Goal: Information Seeking & Learning: Learn about a topic

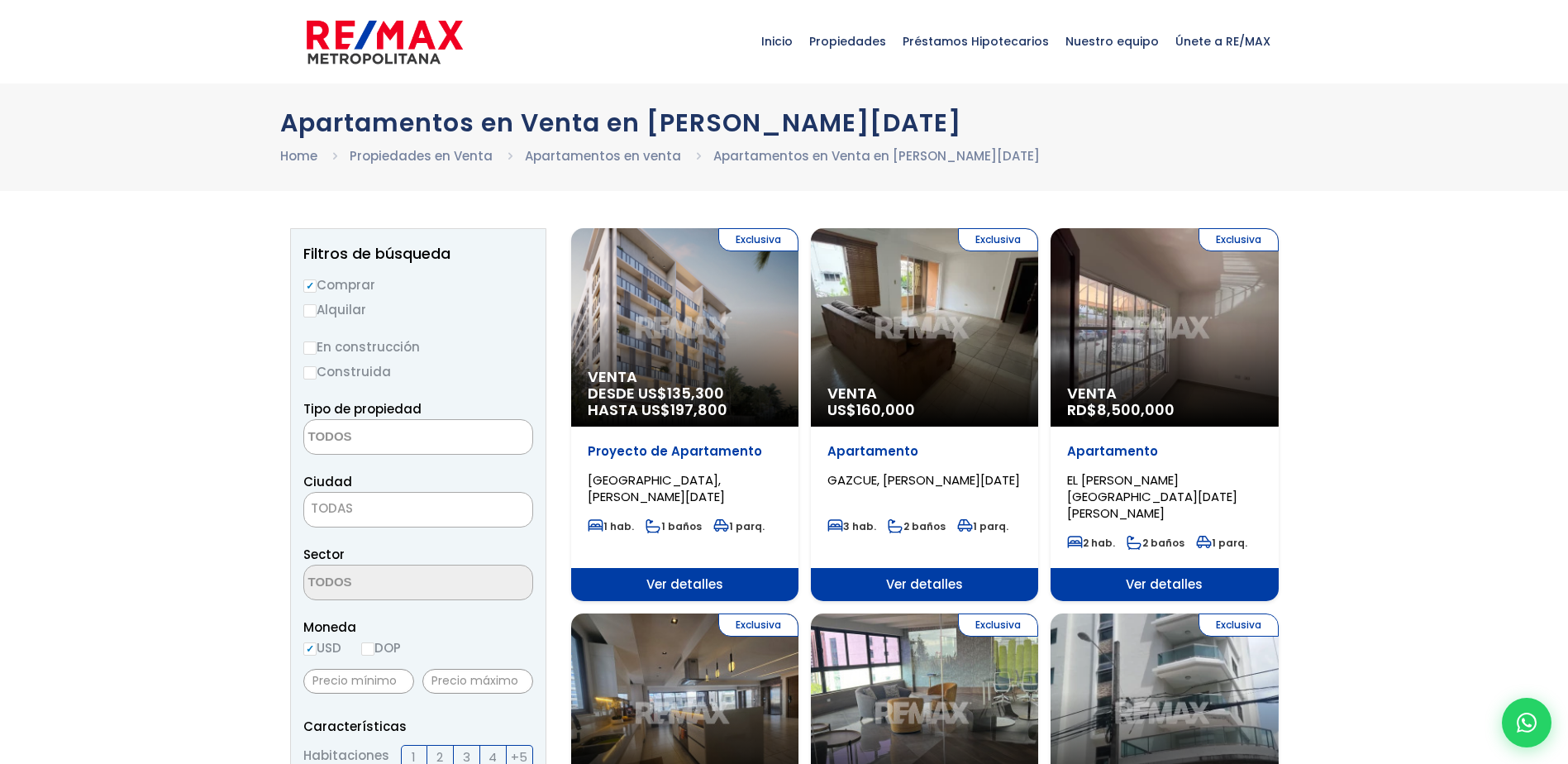
select select
click at [314, 371] on input "Construida" at bounding box center [309, 372] width 13 height 13
radio input "true"
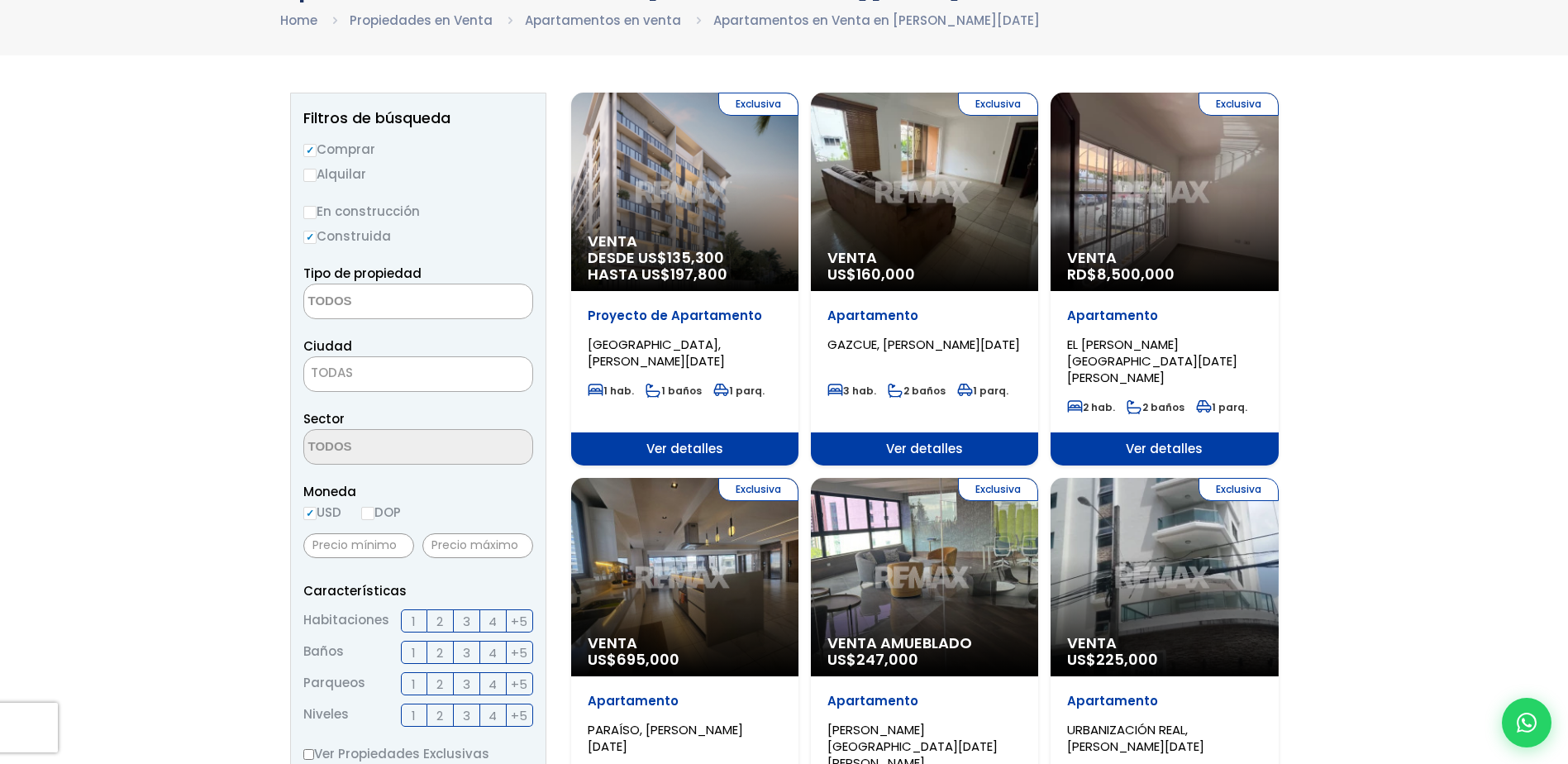
scroll to position [165, 0]
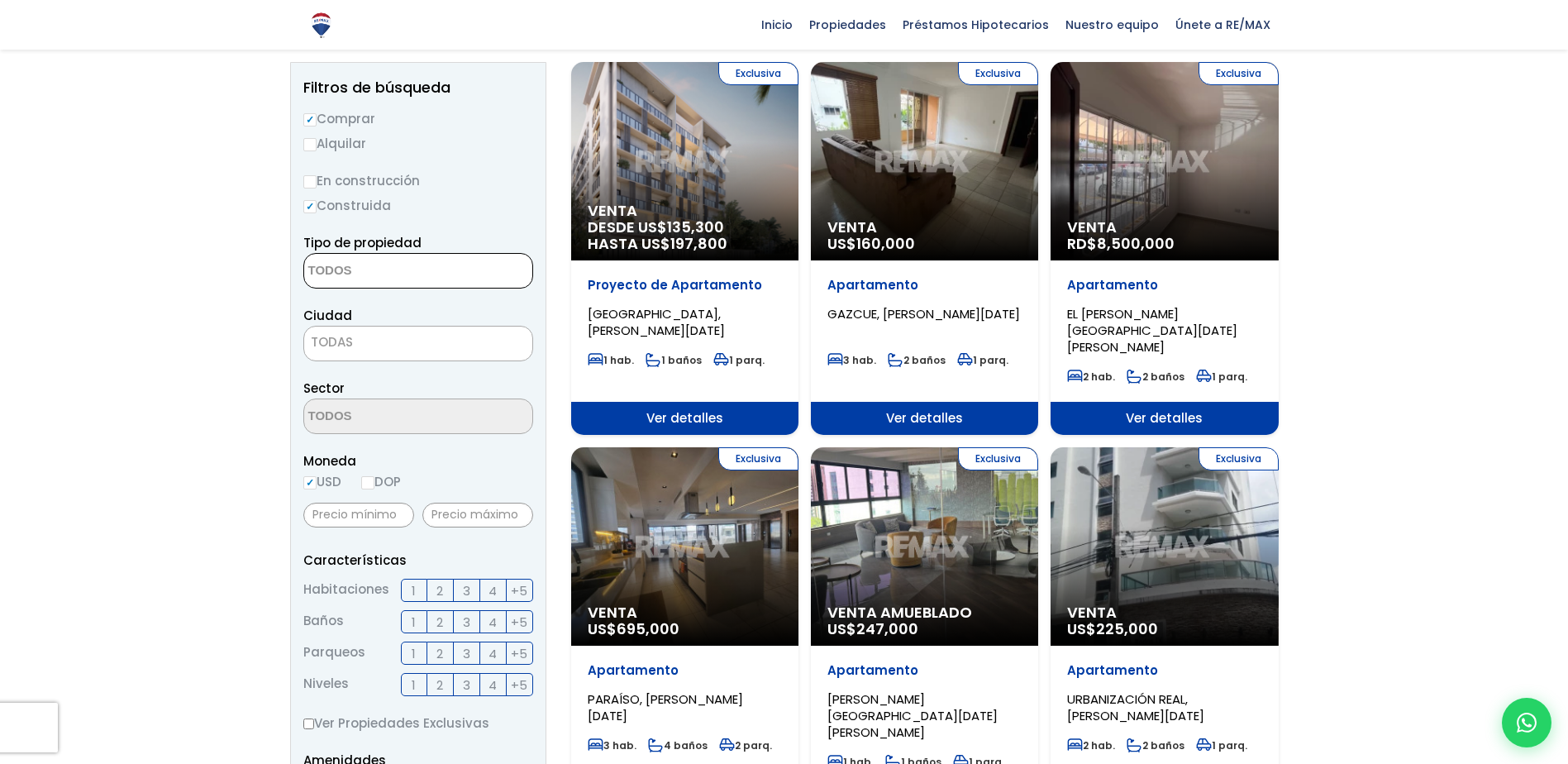
click at [370, 267] on textarea "Search" at bounding box center [384, 271] width 160 height 35
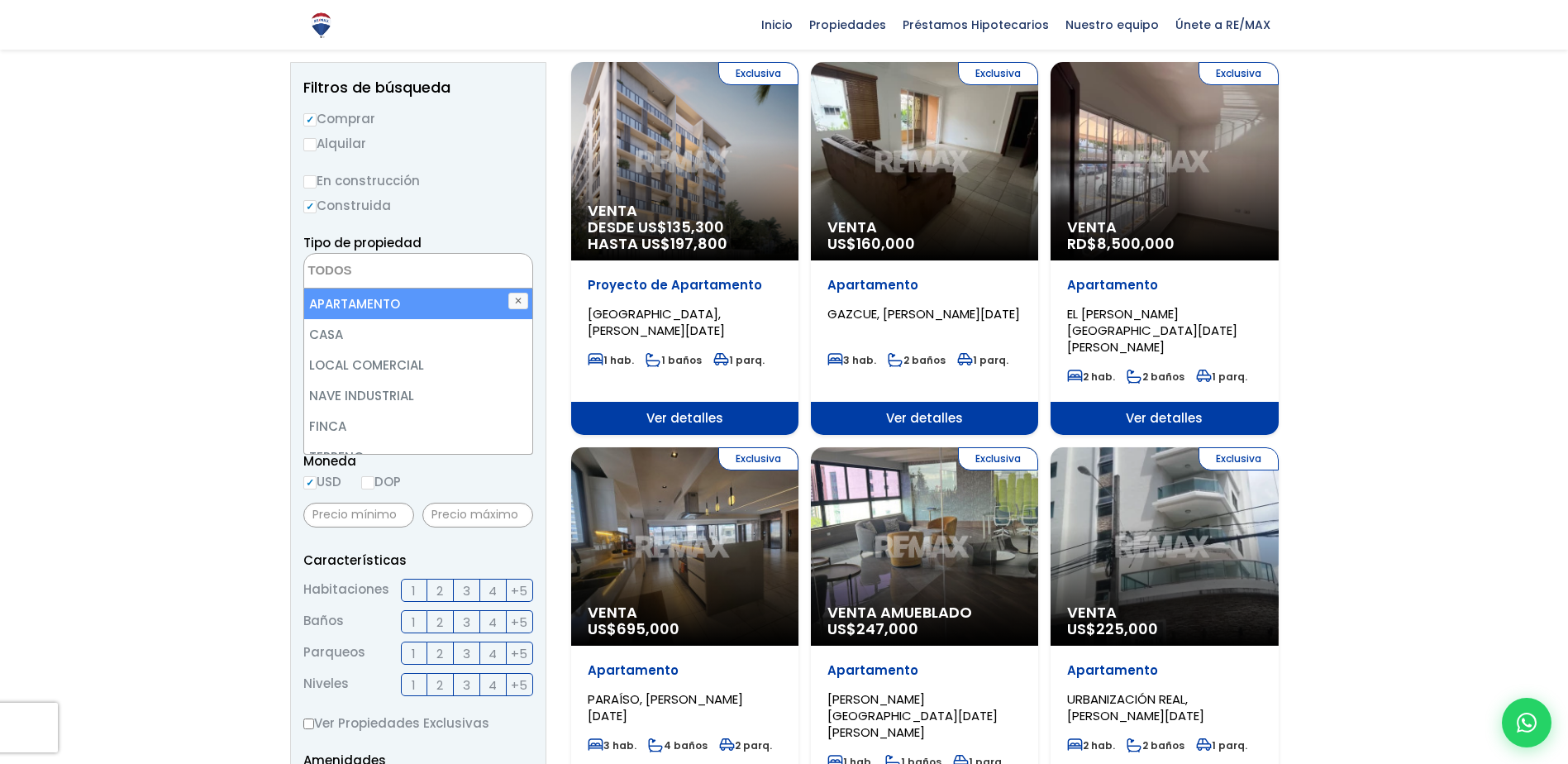
click at [371, 316] on li "APARTAMENTO" at bounding box center [418, 304] width 228 height 31
select select "apartment"
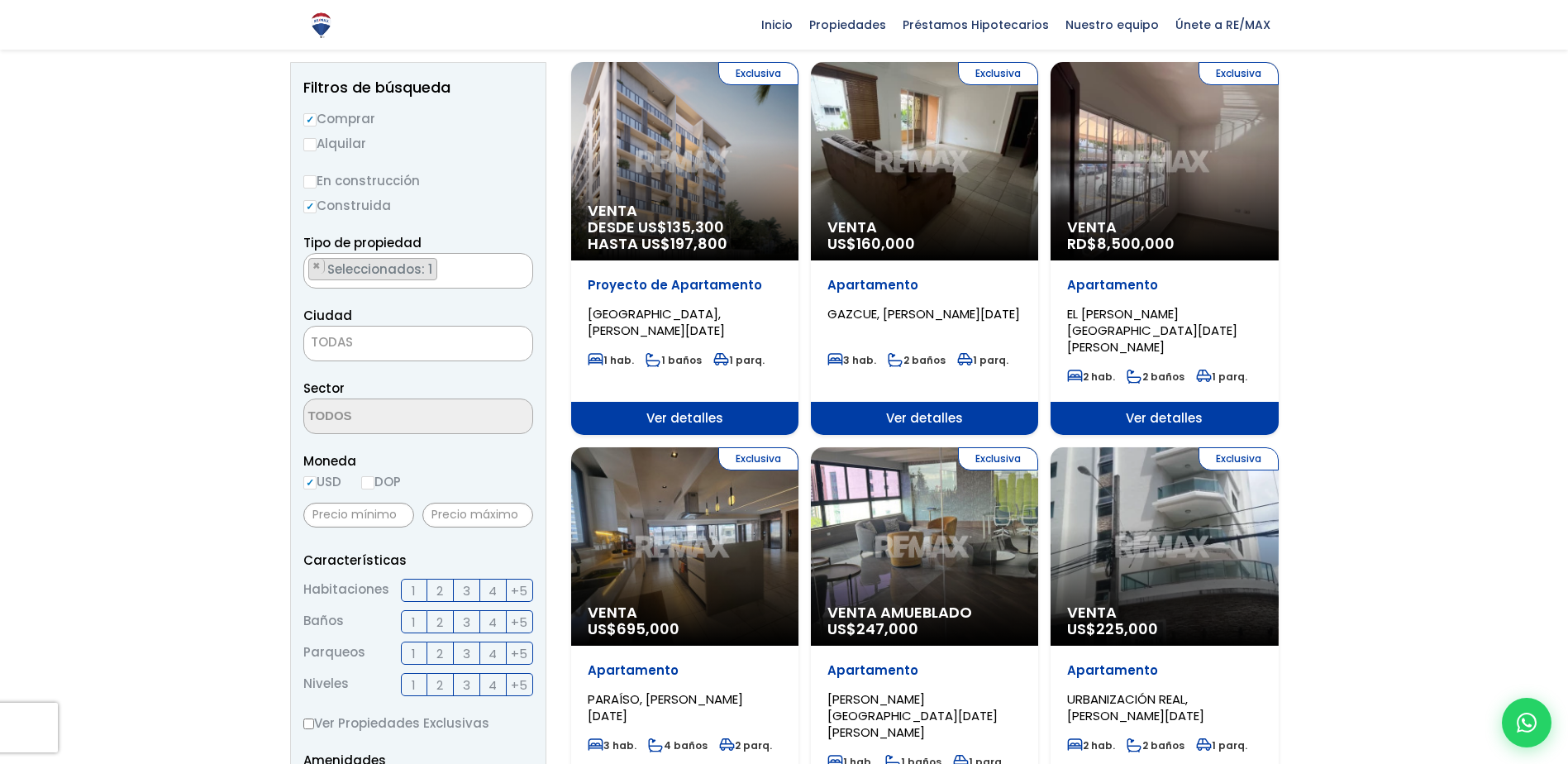
click at [357, 357] on span "TODAS" at bounding box center [418, 343] width 230 height 35
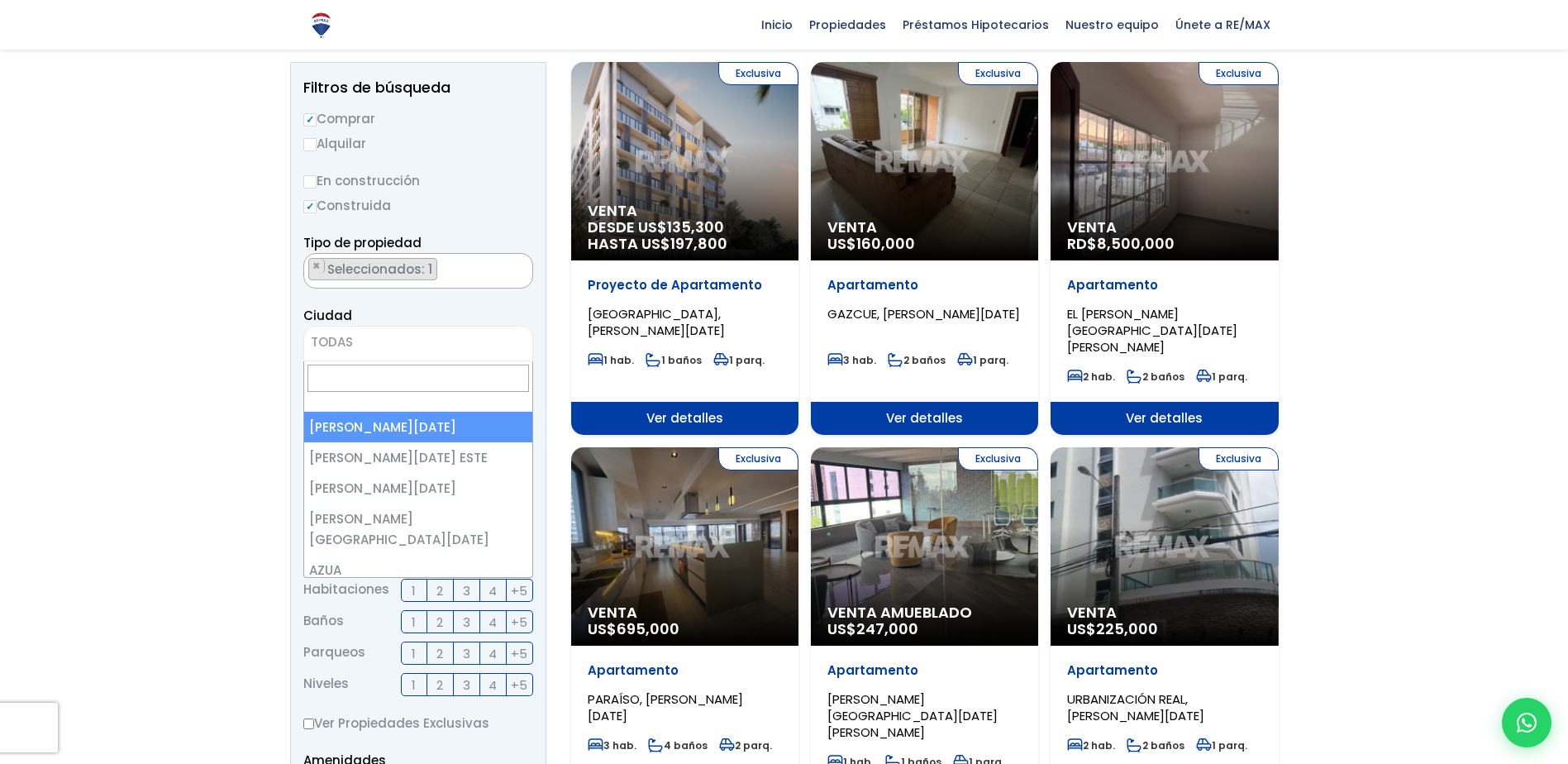
select select "1"
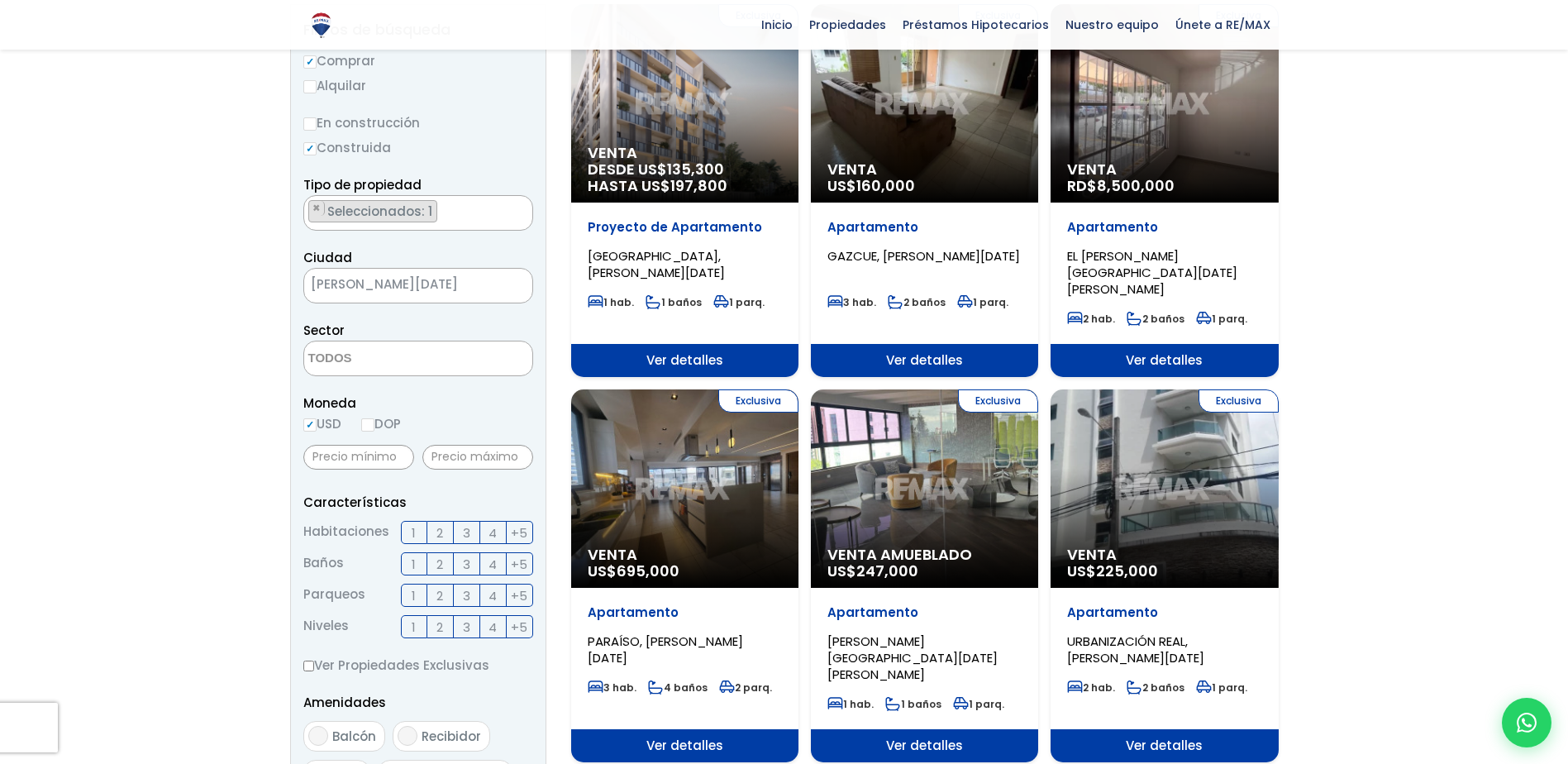
scroll to position [331, 0]
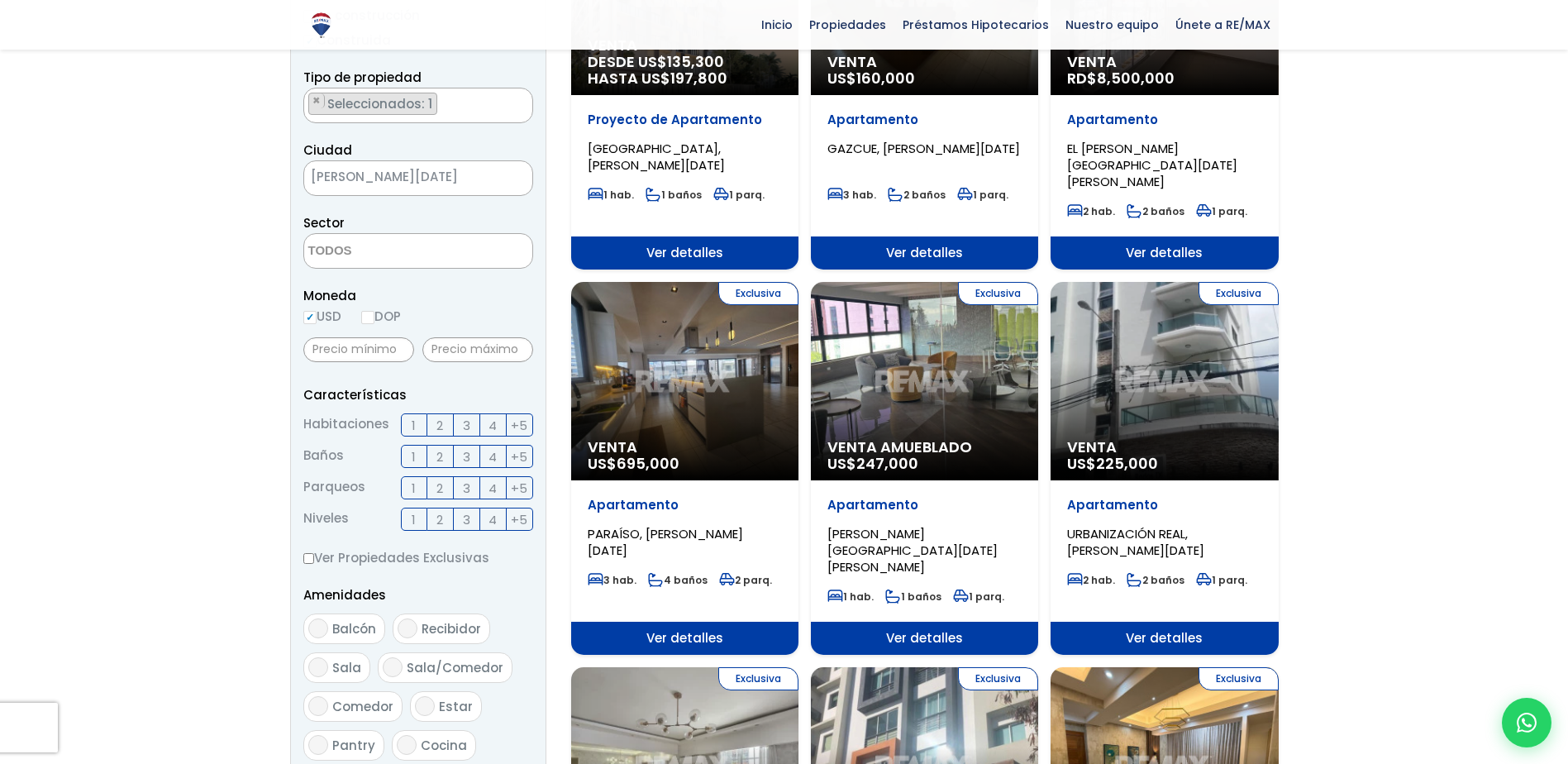
click at [369, 318] on input "DOP" at bounding box center [368, 317] width 13 height 13
radio input "true"
click at [473, 357] on input "text" at bounding box center [478, 350] width 111 height 25
type input "8,000,000"
click at [442, 425] on span "2" at bounding box center [440, 425] width 7 height 21
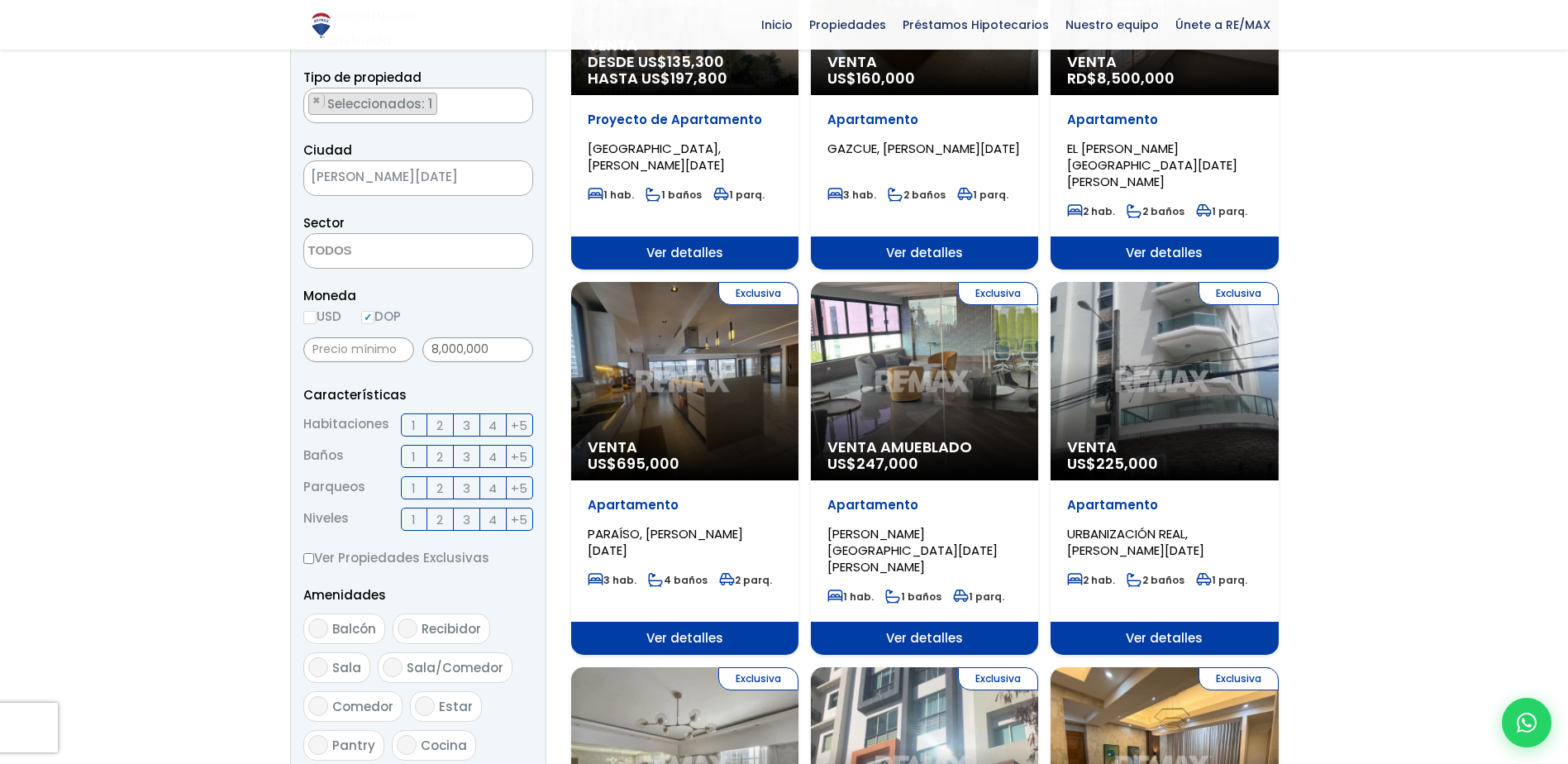
click at [0, 0] on input "2" at bounding box center [0, 0] width 0 height 0
click at [480, 424] on label "4" at bounding box center [493, 425] width 27 height 23
click at [0, 0] on input "4" at bounding box center [0, 0] width 0 height 0
click at [473, 424] on label "3" at bounding box center [467, 425] width 27 height 23
click at [0, 0] on input "3" at bounding box center [0, 0] width 0 height 0
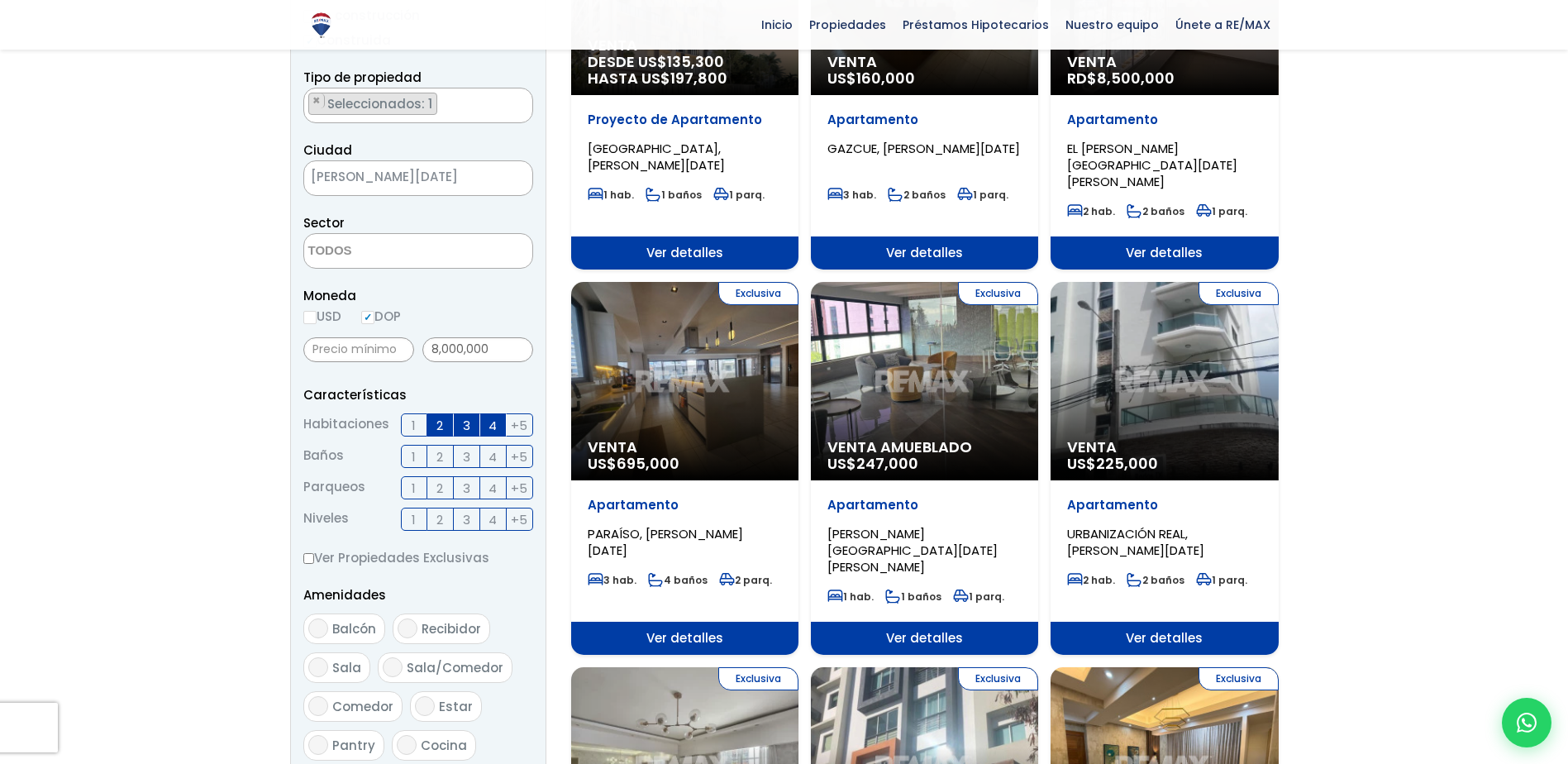
click at [490, 426] on span "4" at bounding box center [493, 425] width 9 height 21
click at [0, 0] on input "4" at bounding box center [0, 0] width 0 height 0
click at [431, 456] on label "2" at bounding box center [440, 456] width 27 height 23
click at [0, 0] on input "2" at bounding box center [0, 0] width 0 height 0
click at [474, 455] on label "3" at bounding box center [467, 456] width 27 height 23
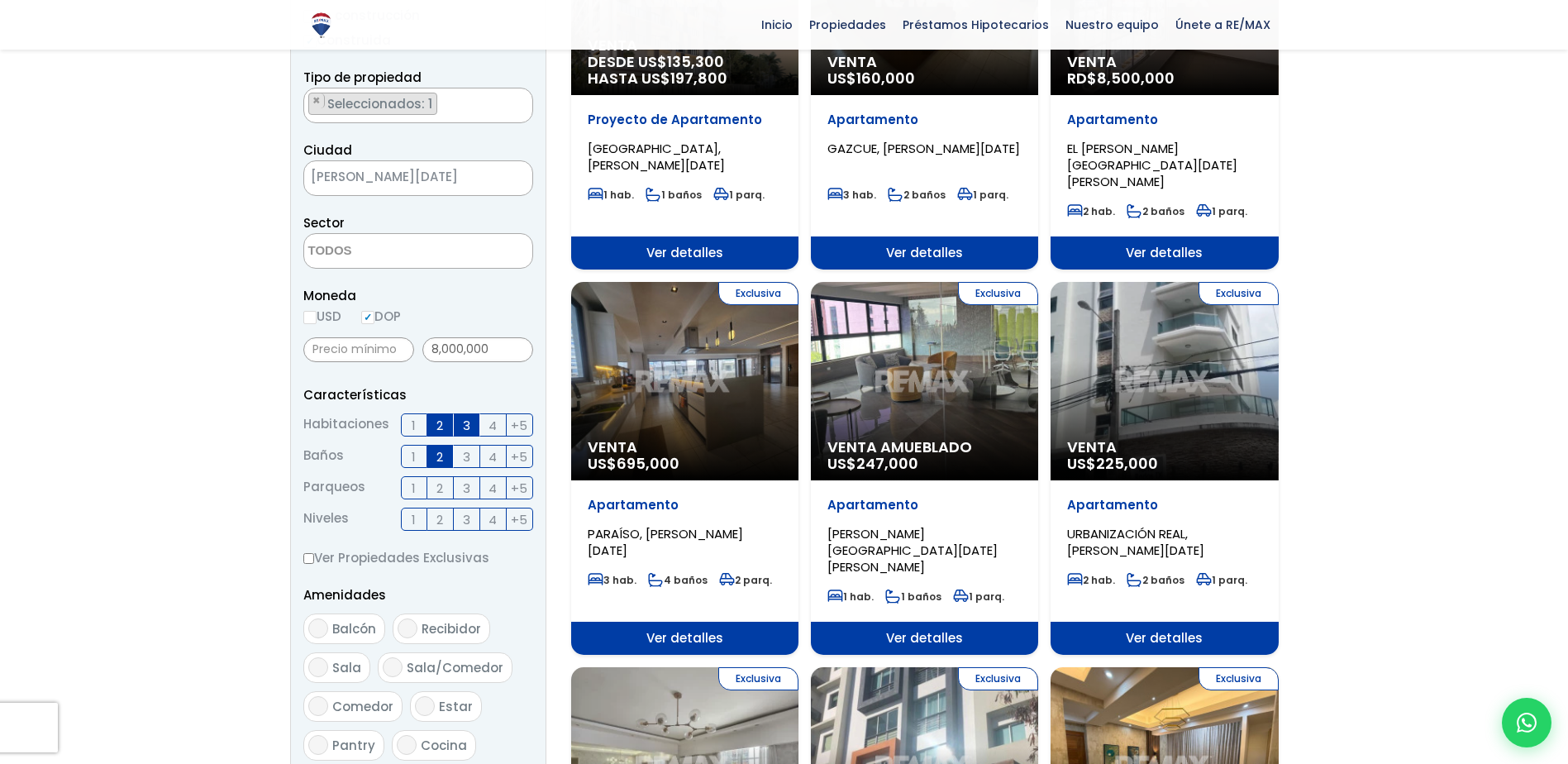
click at [0, 0] on input "3" at bounding box center [0, 0] width 0 height 0
click at [437, 492] on span "2" at bounding box center [440, 488] width 7 height 21
click at [0, 0] on input "2" at bounding box center [0, 0] width 0 height 0
click at [420, 490] on label "1" at bounding box center [414, 488] width 27 height 23
click at [0, 0] on input "1" at bounding box center [0, 0] width 0 height 0
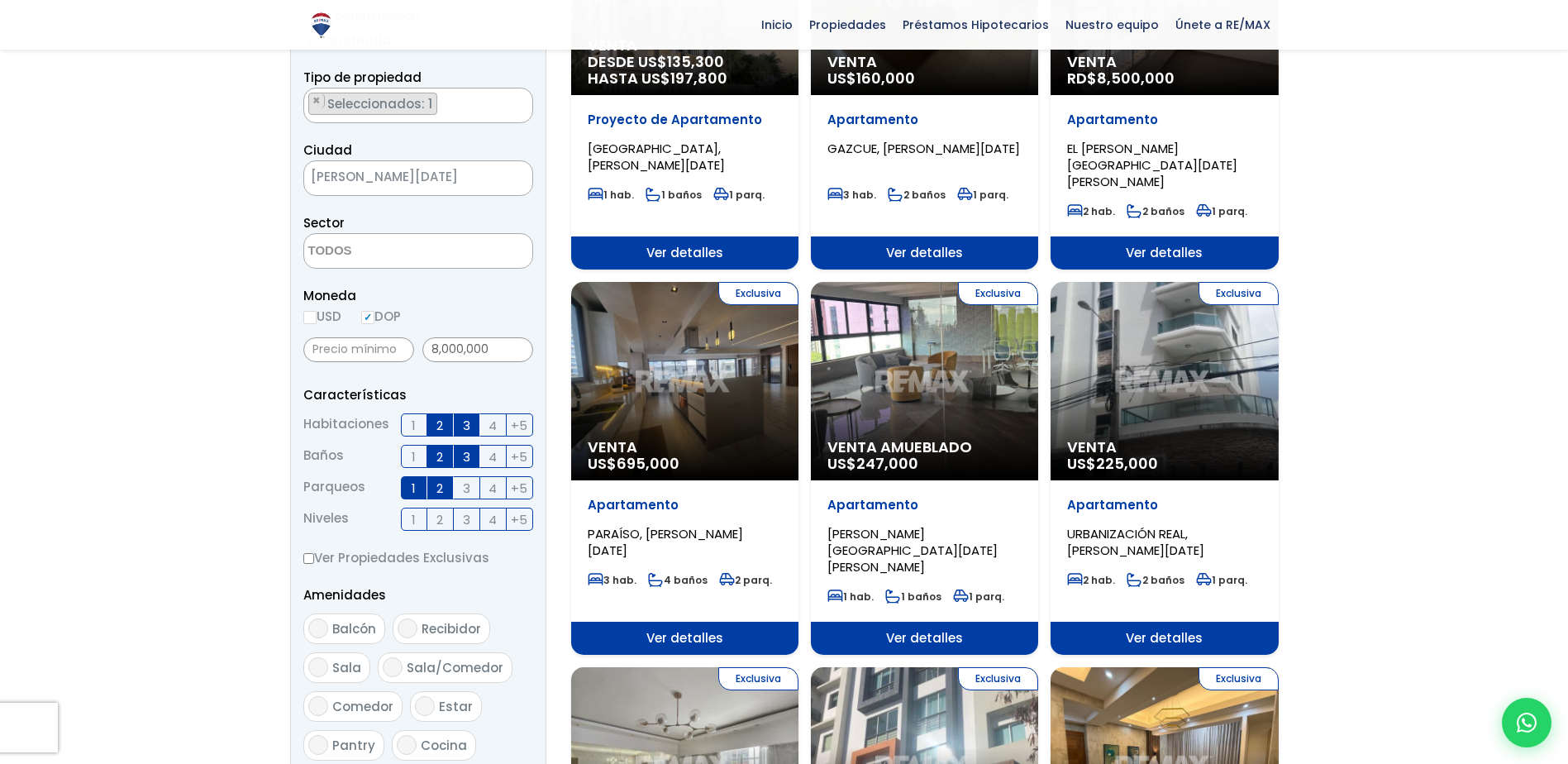
click at [444, 519] on label "2" at bounding box center [440, 519] width 27 height 23
click at [0, 0] on input "2" at bounding box center [0, 0] width 0 height 0
click at [463, 518] on span "3" at bounding box center [467, 519] width 8 height 21
click at [0, 0] on input "3" at bounding box center [0, 0] width 0 height 0
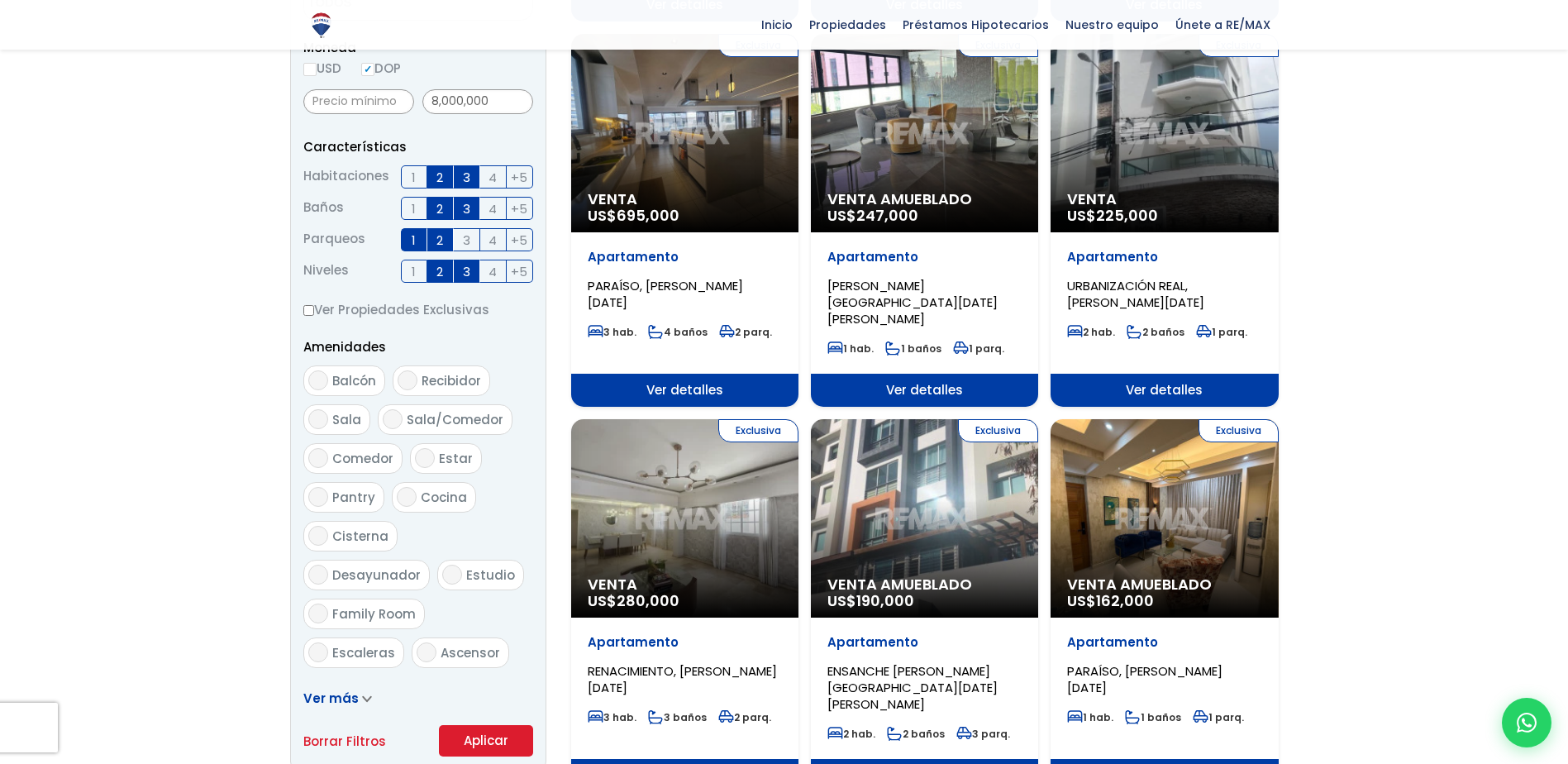
scroll to position [662, 0]
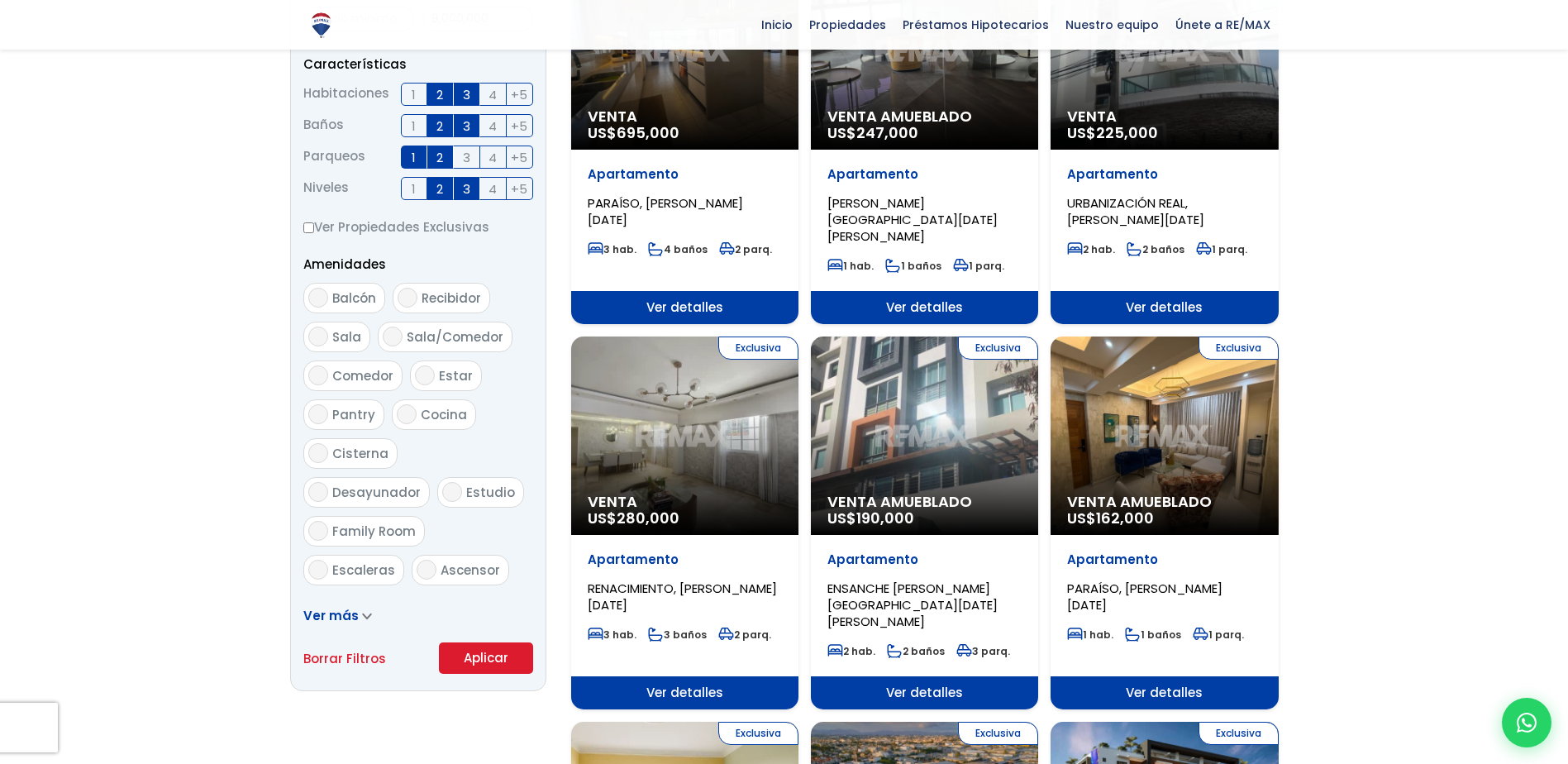
click at [324, 303] on input "Balcón" at bounding box center [318, 297] width 20 height 20
checkbox input "true"
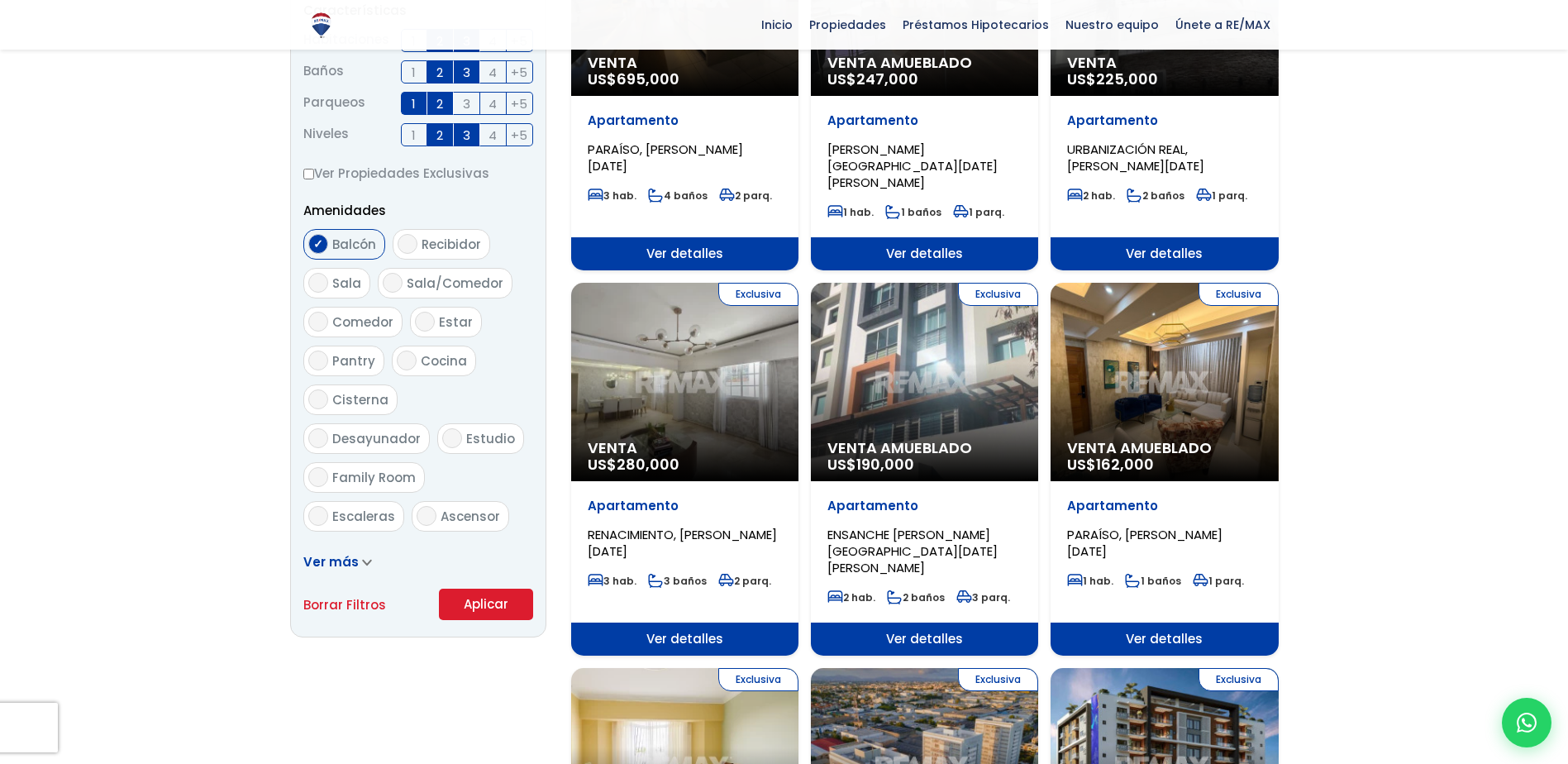
scroll to position [744, 0]
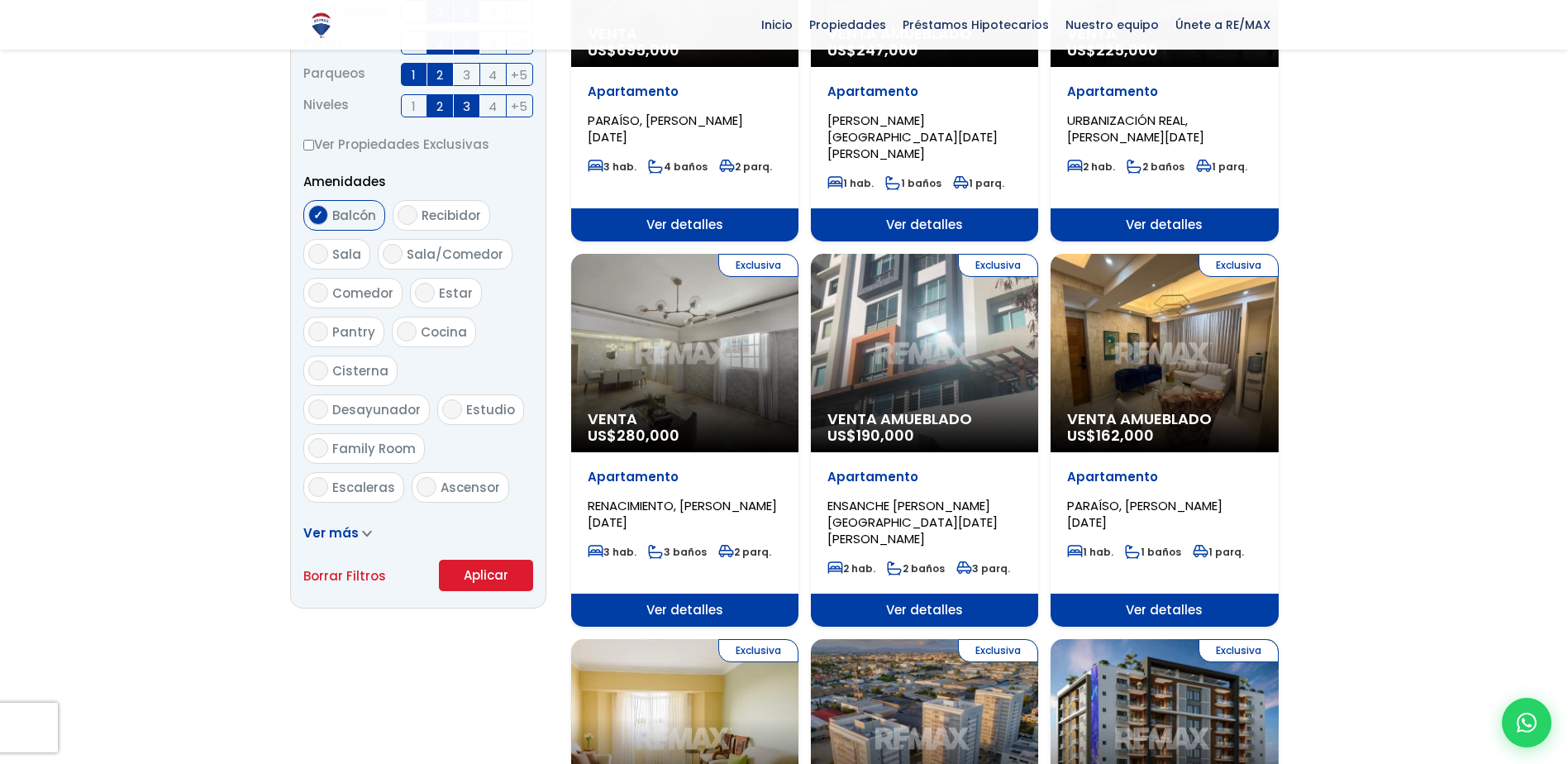
click at [480, 575] on button "Aplicar" at bounding box center [486, 575] width 94 height 31
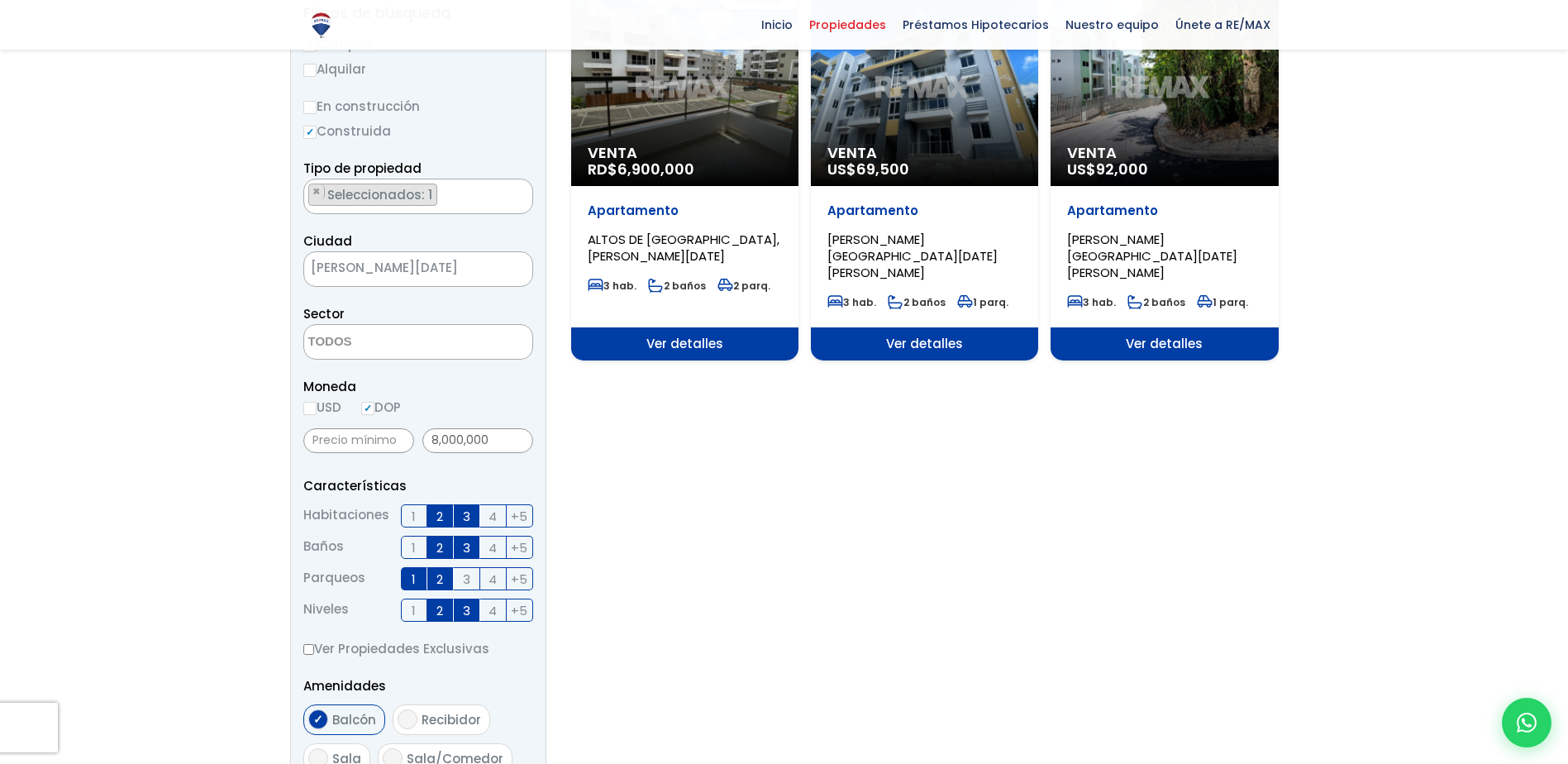
scroll to position [165, 0]
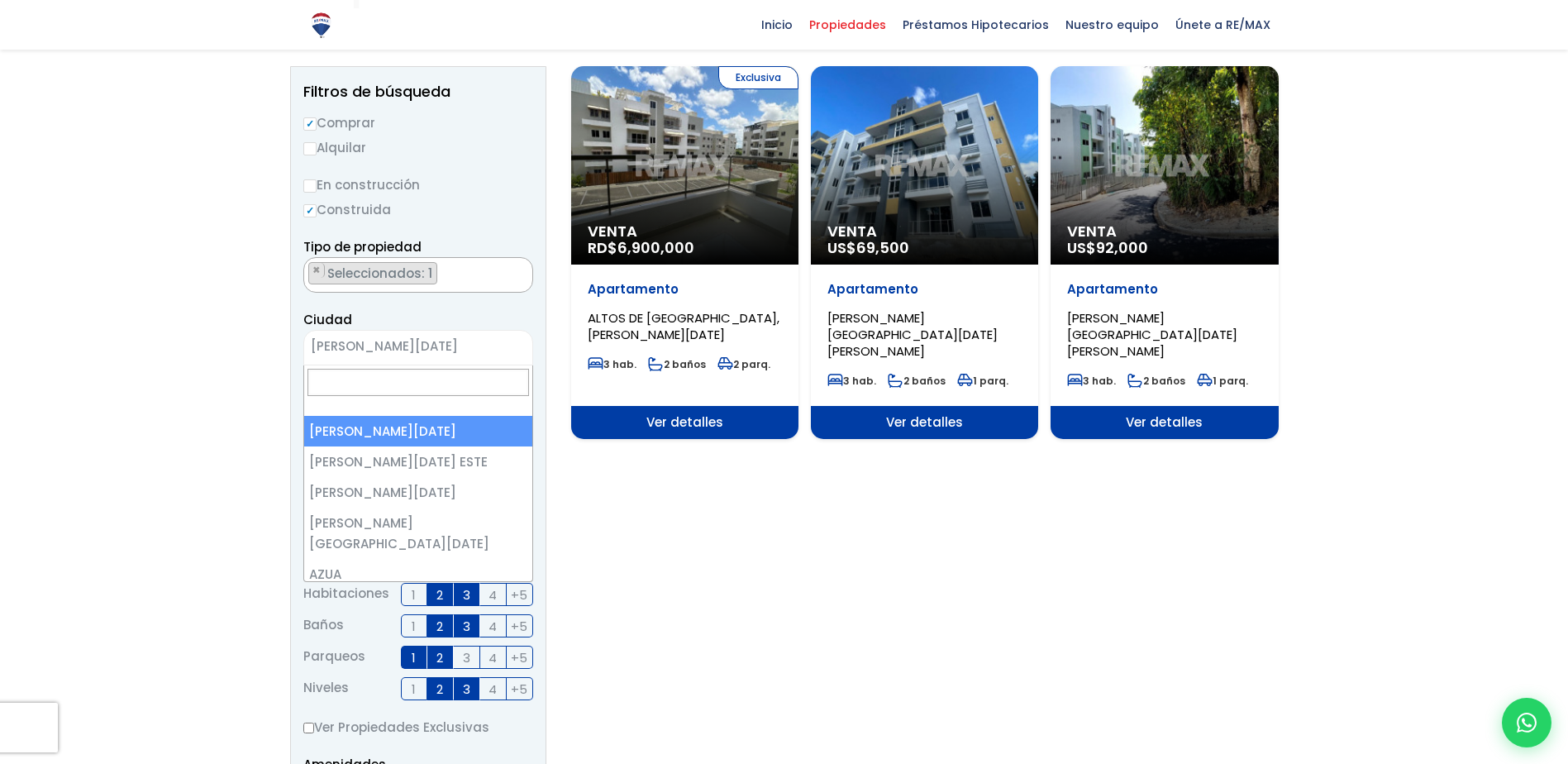
click at [485, 342] on span "[PERSON_NAME][DATE]" at bounding box center [397, 346] width 187 height 23
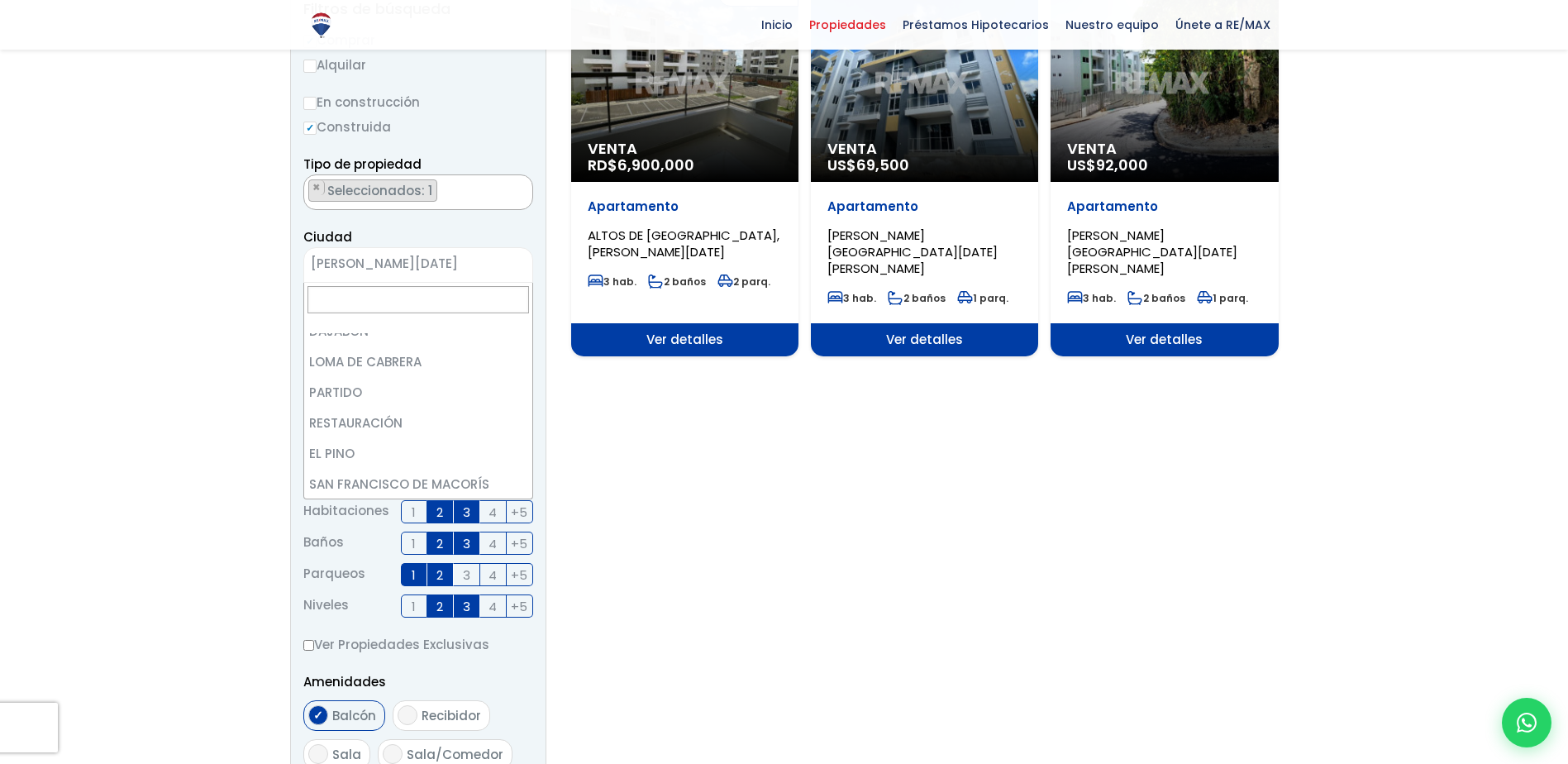
scroll to position [0, 0]
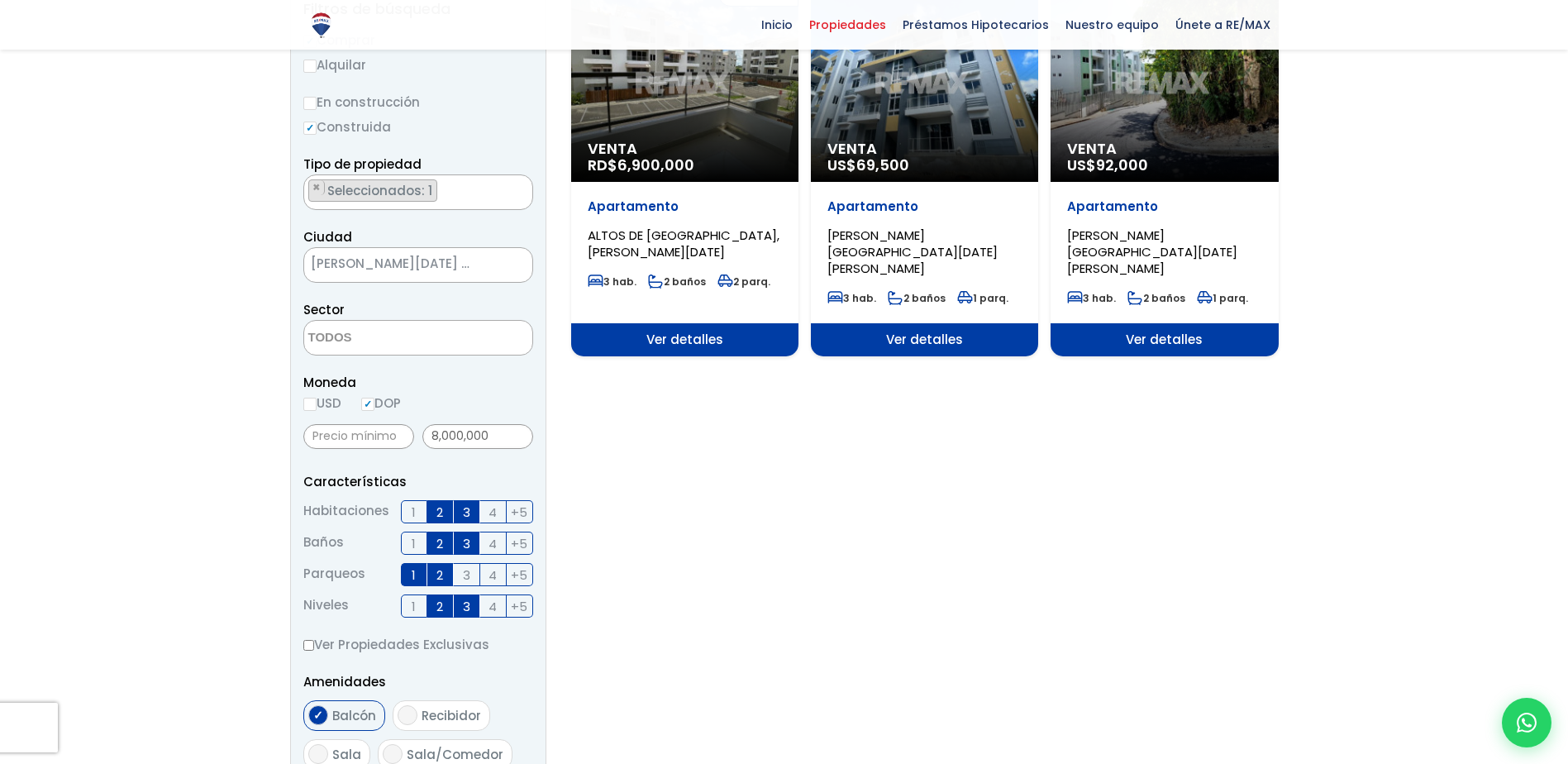
click at [391, 189] on span "Seleccionados: 1" at bounding box center [381, 190] width 111 height 17
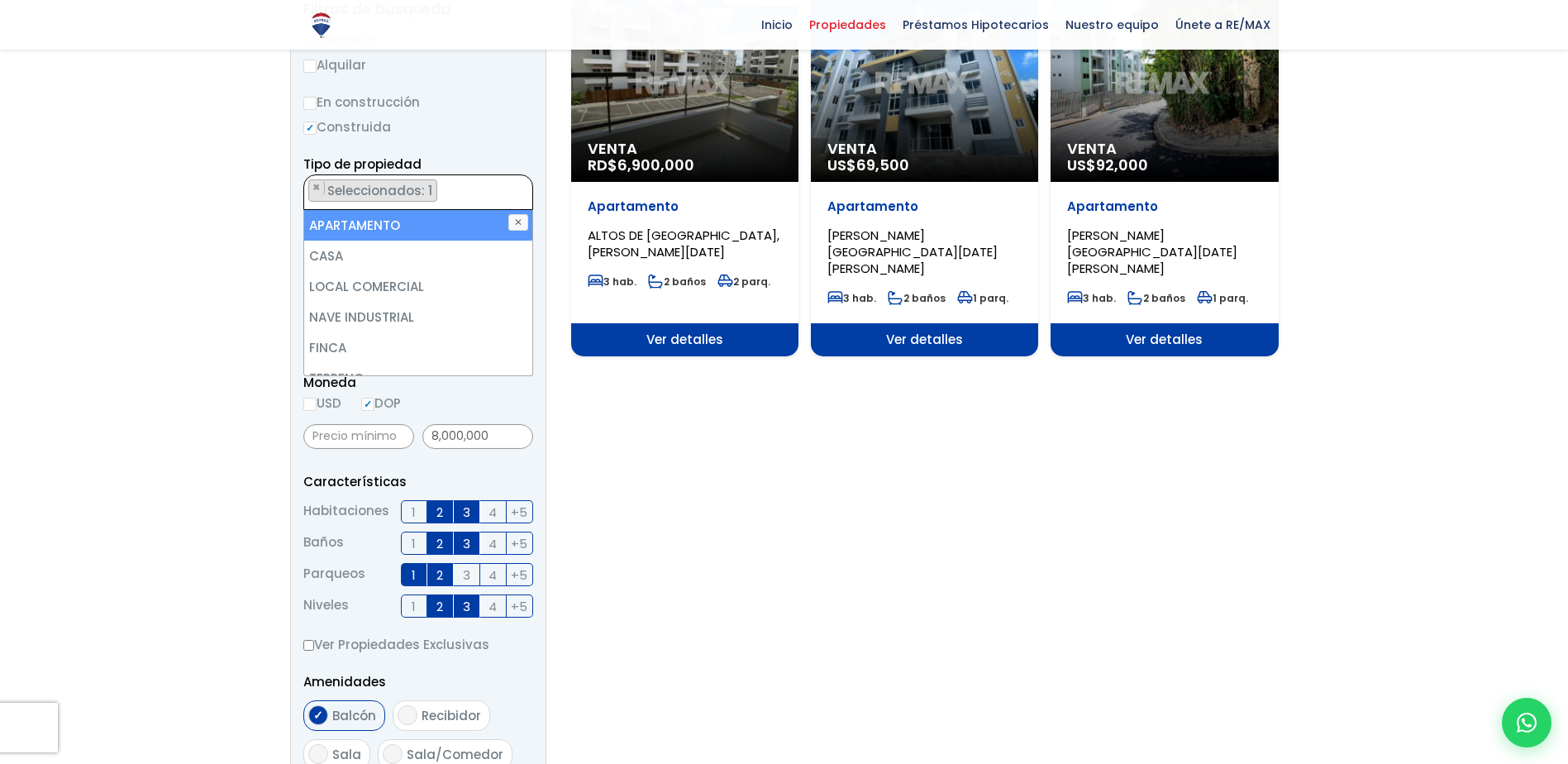
click at [391, 189] on span "Seleccionados: 1" at bounding box center [381, 190] width 111 height 17
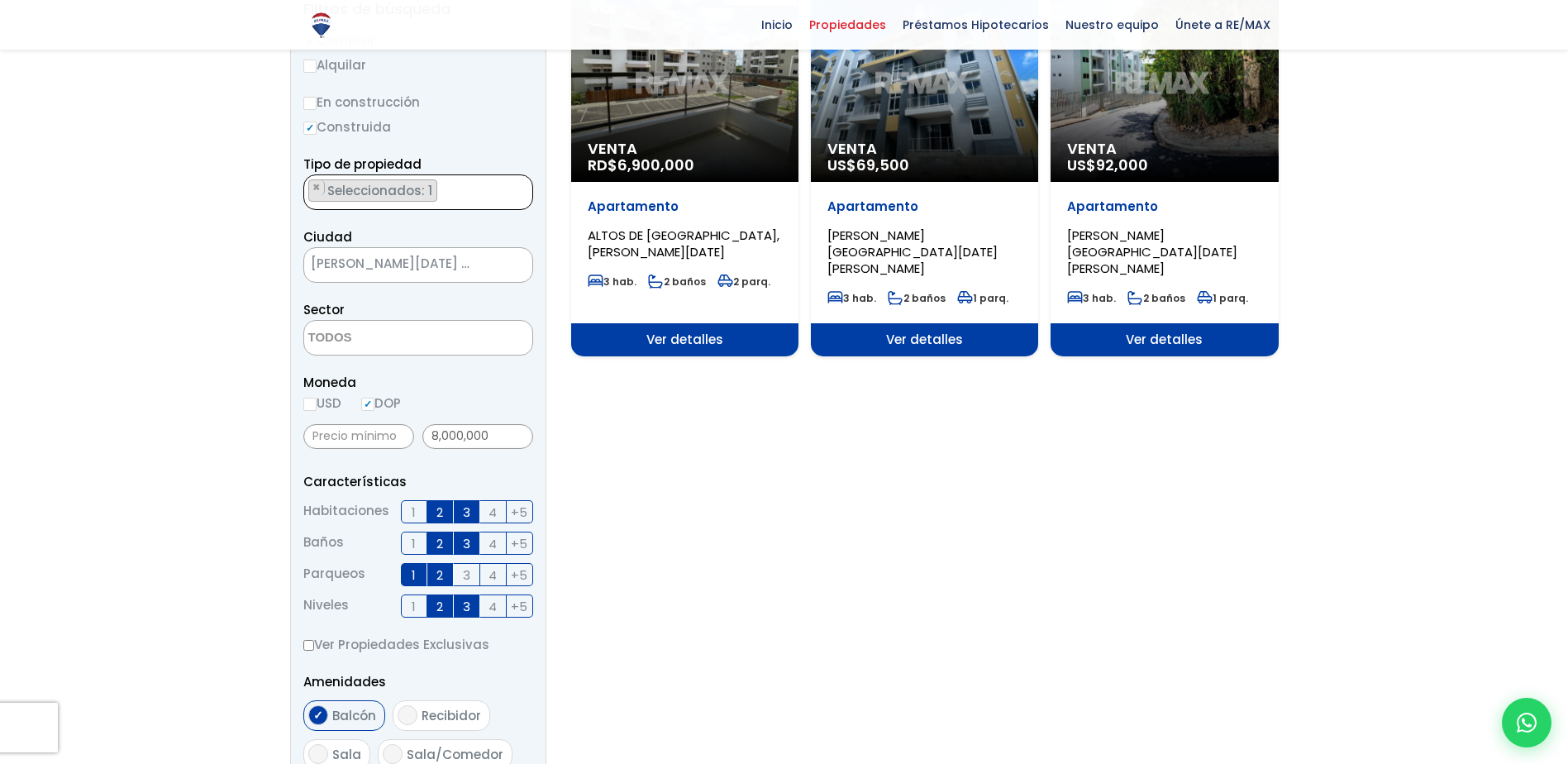
click at [382, 260] on span "[PERSON_NAME][DATE] ESTE" at bounding box center [397, 264] width 187 height 23
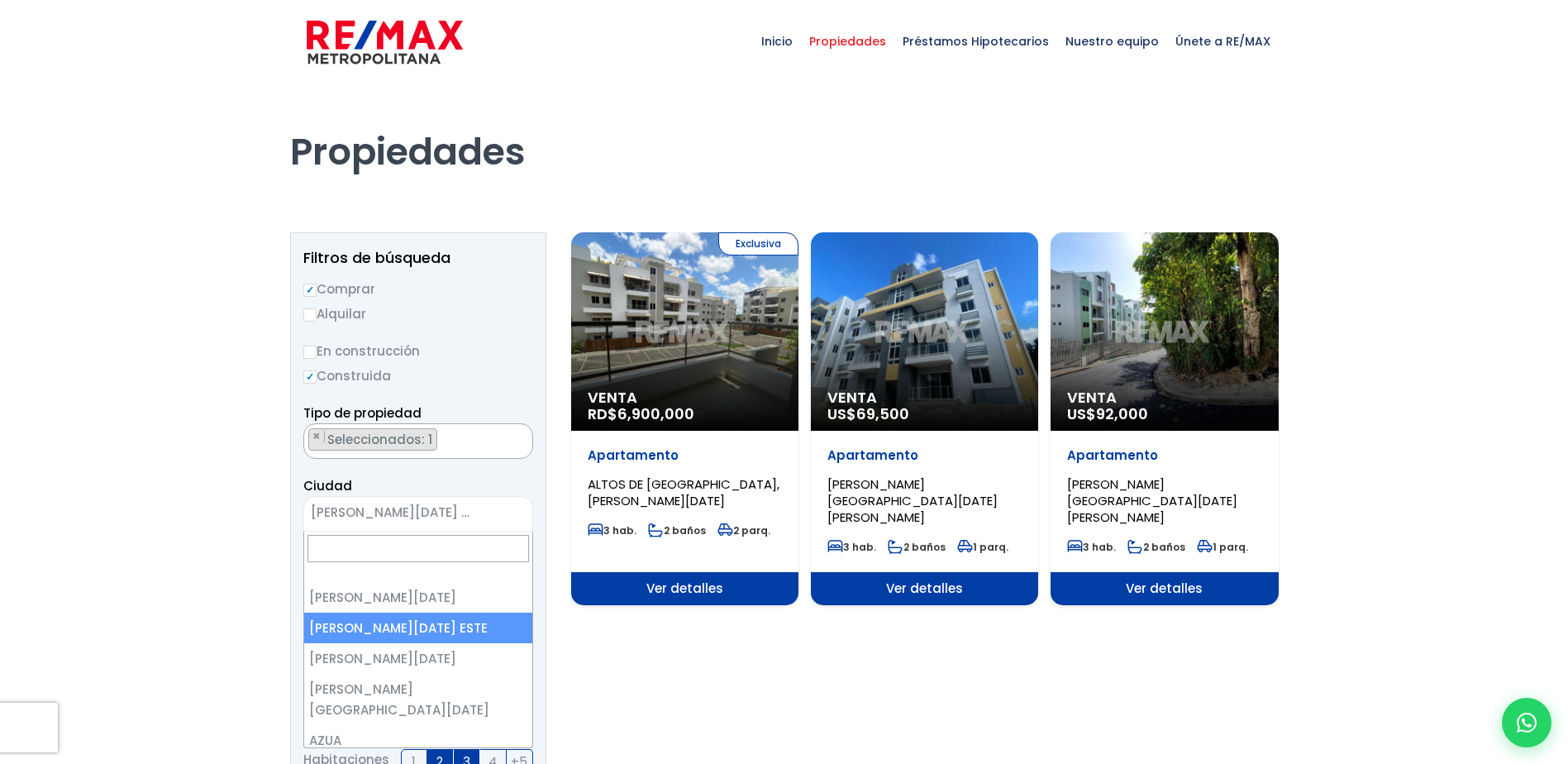
scroll to position [248, 0]
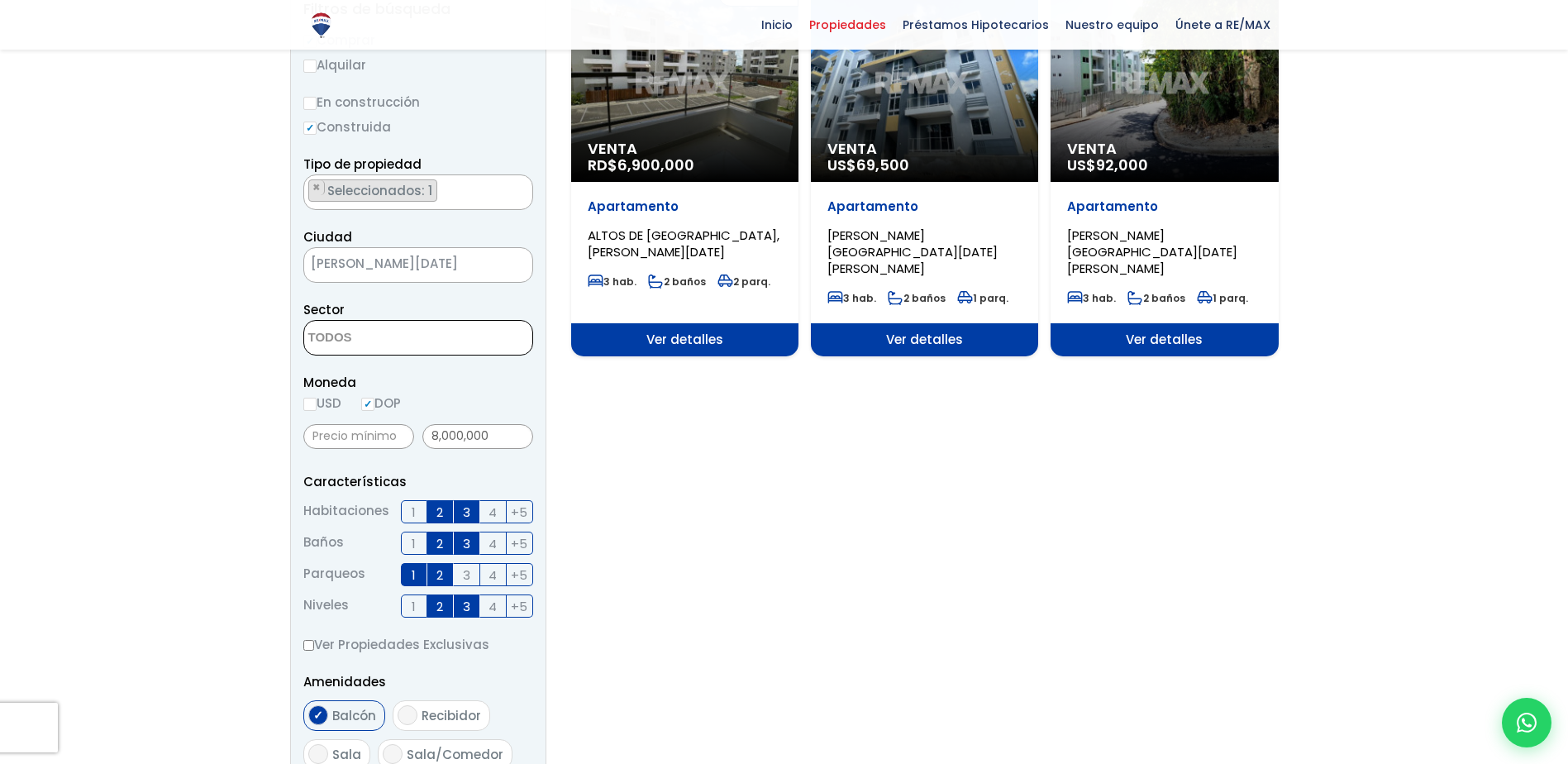
click at [368, 331] on textarea "Search" at bounding box center [384, 338] width 160 height 35
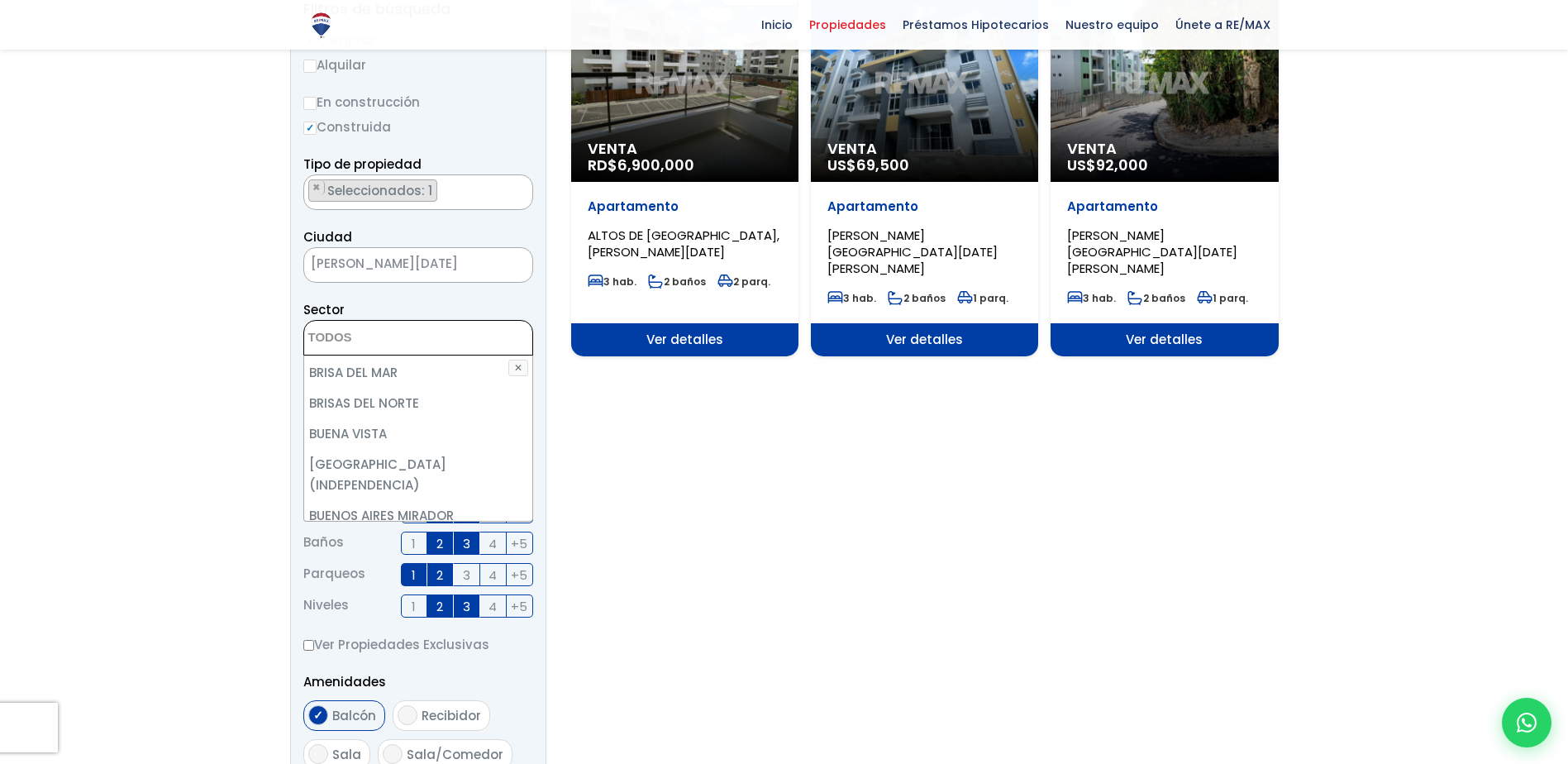
scroll to position [579, 0]
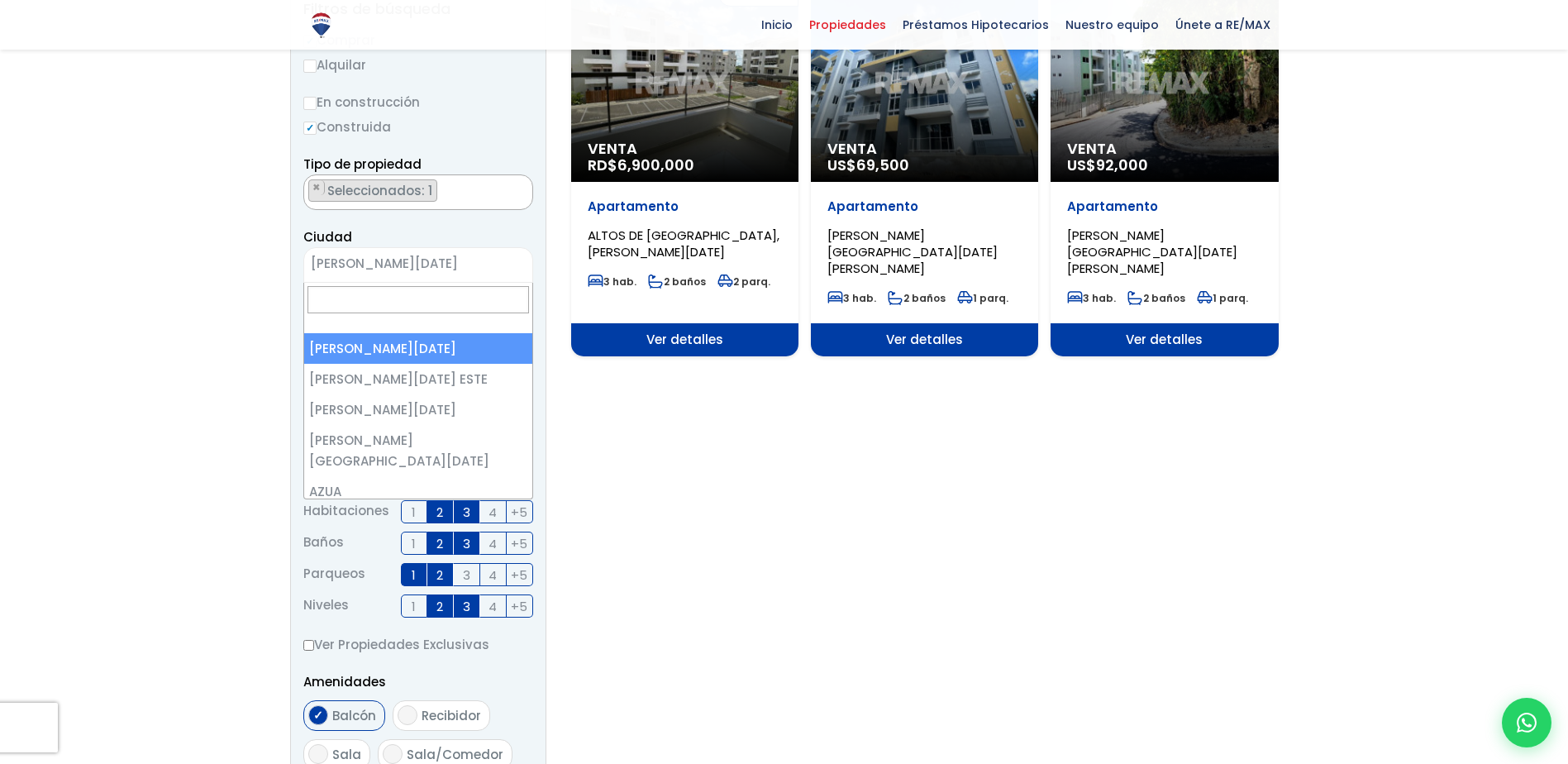
click at [373, 258] on span "[PERSON_NAME][DATE]" at bounding box center [397, 264] width 187 height 23
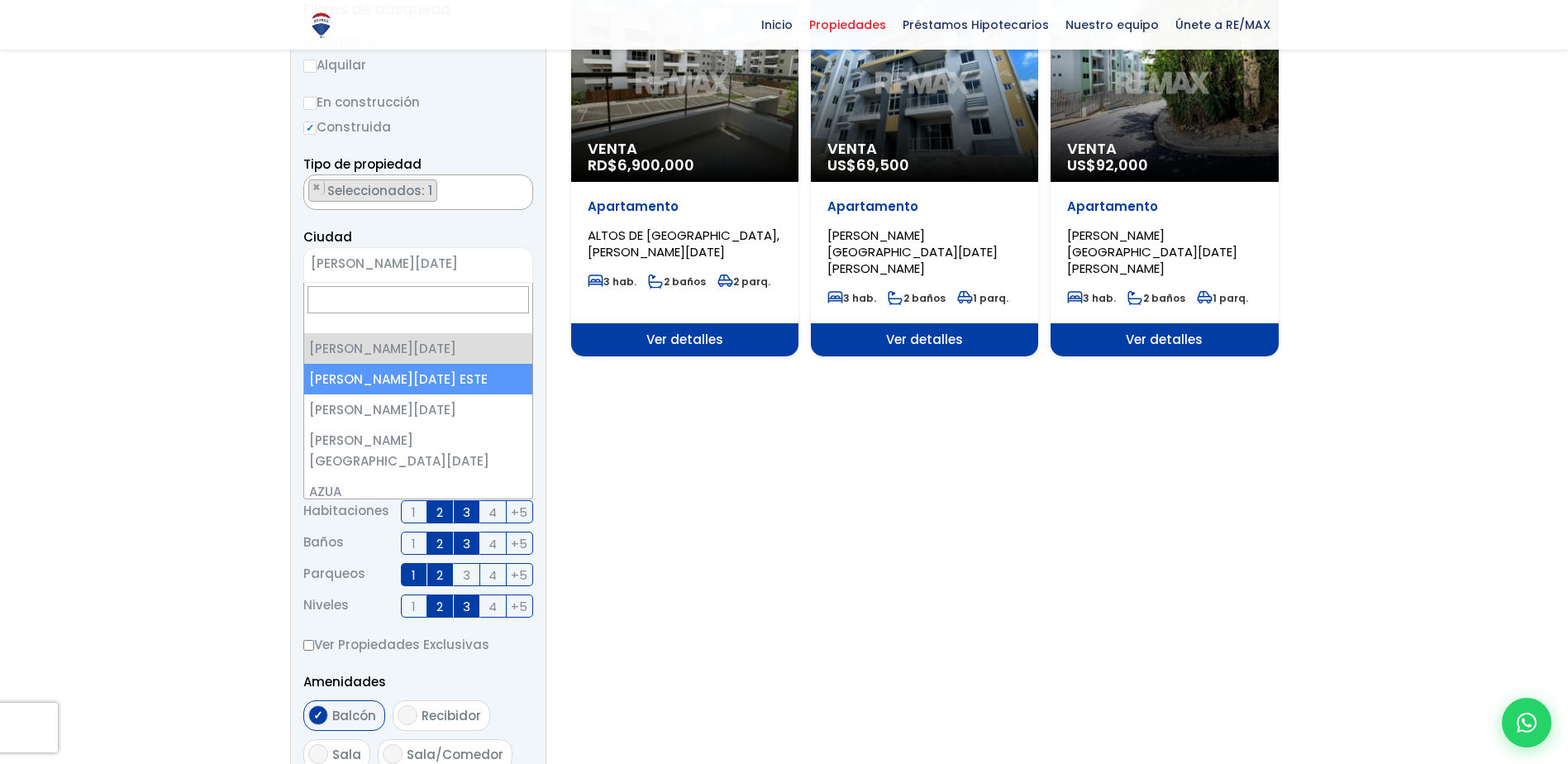
select select "148"
